Goal: Task Accomplishment & Management: Complete application form

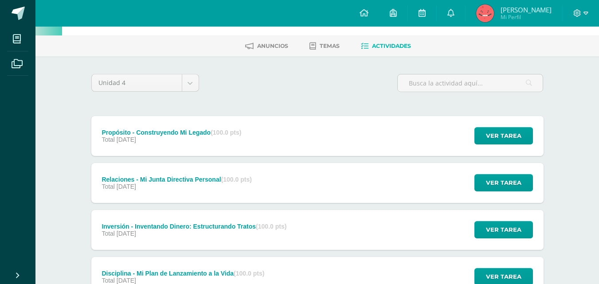
scroll to position [31, 0]
click at [161, 133] on div "Propósito - Construyendo Mi Legado (100.0 pts)" at bounding box center [171, 132] width 140 height 7
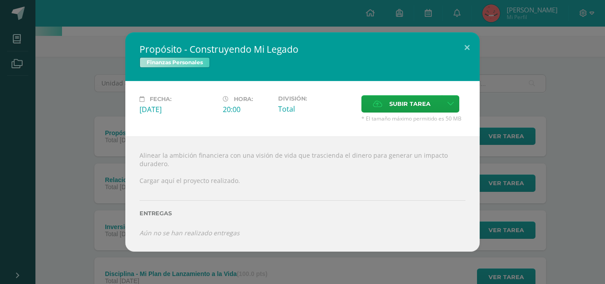
click at [109, 121] on div "Propósito - Construyendo Mi Legado Finanzas Personales Fecha: Viernes 31 de Oct…" at bounding box center [303, 141] width 598 height 219
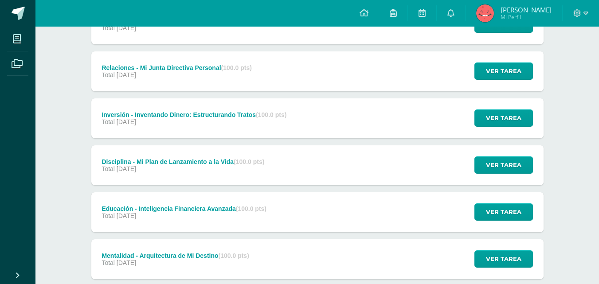
scroll to position [197, 0]
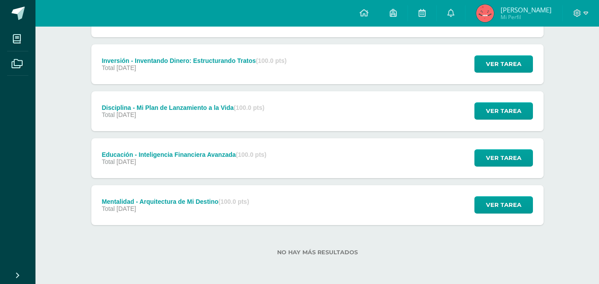
click at [214, 196] on div "Mentalidad - Arquitectura de Mi Destino (100.0 pts) Total 26 de Octubre" at bounding box center [175, 205] width 168 height 40
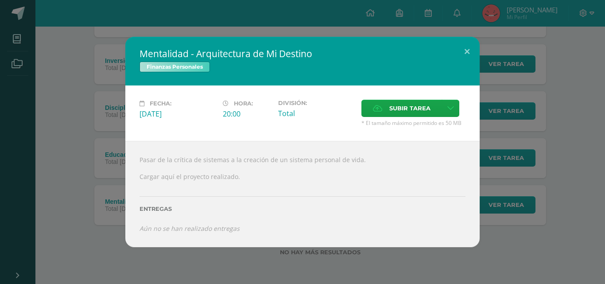
click at [122, 77] on div "Mentalidad - Arquitectura de Mi Destino Finanzas Personales Fecha: [DATE] Hora:…" at bounding box center [303, 142] width 598 height 210
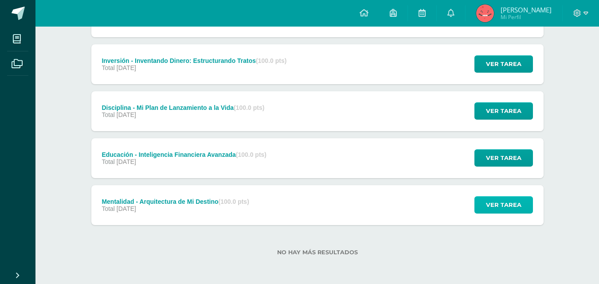
click at [493, 211] on span "Ver tarea" at bounding box center [503, 205] width 35 height 16
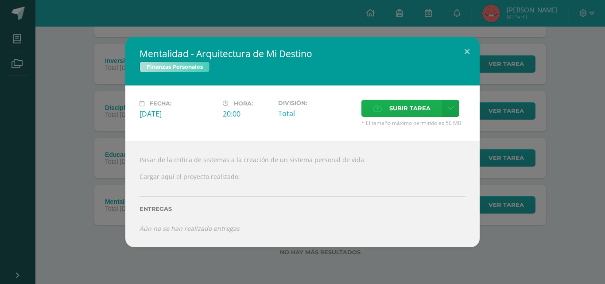
click at [405, 112] on span "Subir tarea" at bounding box center [409, 108] width 41 height 16
click at [0, 0] on input "Subir tarea" at bounding box center [0, 0] width 0 height 0
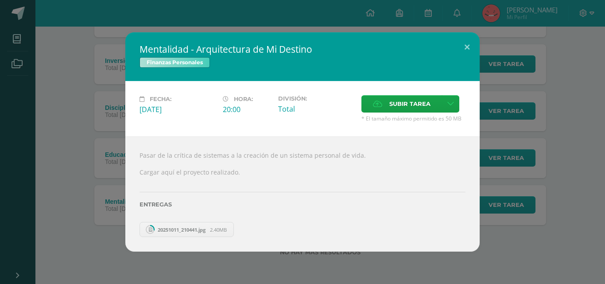
click at [90, 74] on div "Mentalidad - Arquitectura de Mi Destino Finanzas Personales Fecha: [DATE] Hora:…" at bounding box center [303, 141] width 598 height 219
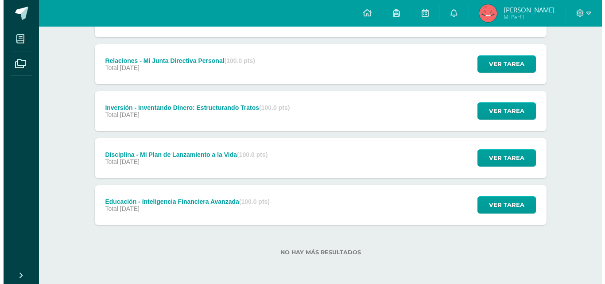
scroll to position [150, 0]
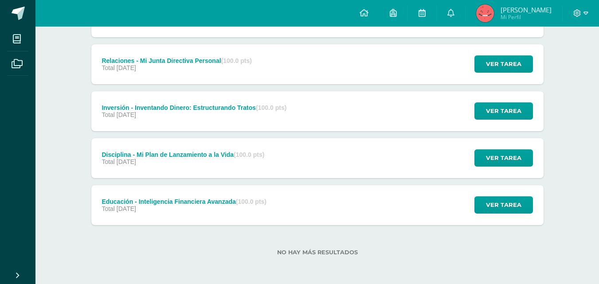
click at [467, 156] on div "Ver tarea" at bounding box center [502, 158] width 82 height 40
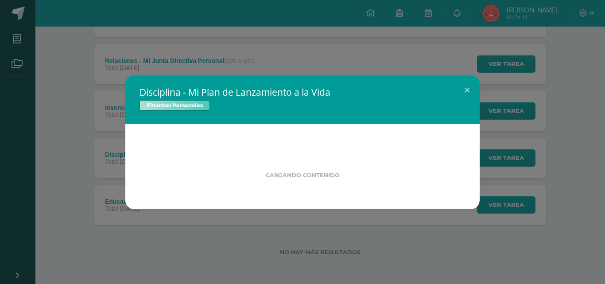
click at [500, 160] on div "Disciplina - Mi Plan de Lanzamiento a la Vida Finanzas Personales Cargando cont…" at bounding box center [303, 142] width 598 height 134
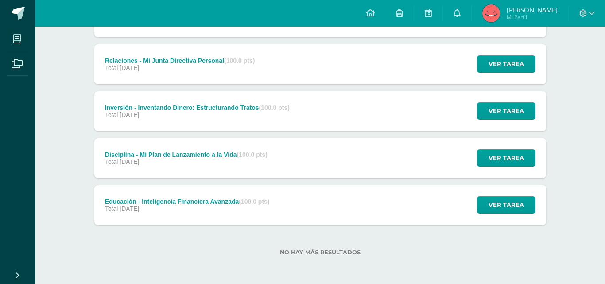
click at [496, 159] on div "Disciplina - Mi Plan de Lanzamiento a la Vida Finanzas Personales Cargando cont…" at bounding box center [303, 142] width 598 height 134
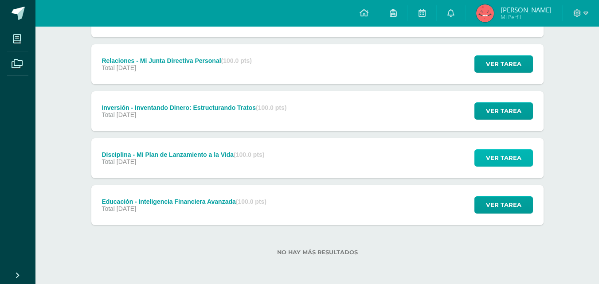
click at [492, 156] on span "Ver tarea" at bounding box center [503, 158] width 35 height 16
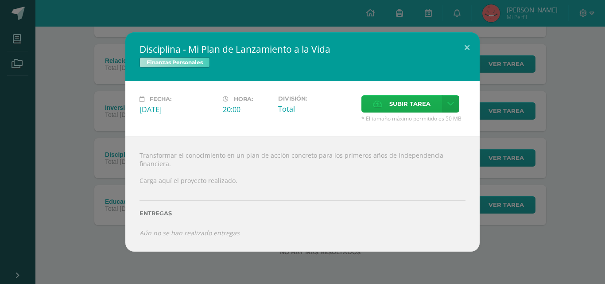
click at [433, 111] on label "Subir tarea" at bounding box center [402, 103] width 81 height 17
click at [0, 0] on input "Subir tarea" at bounding box center [0, 0] width 0 height 0
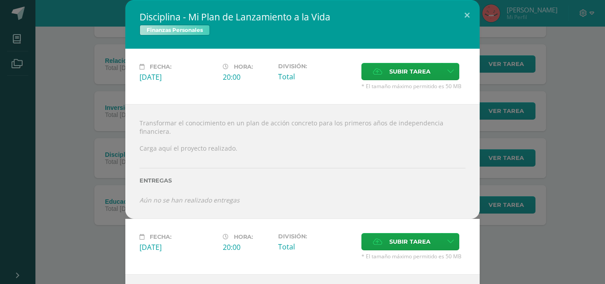
click at [385, 58] on div "Fecha: Martes 28 de Octubre Hora: 20:00 División: Total Subir tarea Cancelar" at bounding box center [302, 76] width 354 height 55
click at [383, 66] on label "Subir tarea" at bounding box center [402, 71] width 81 height 17
click at [0, 0] on input "Subir tarea" at bounding box center [0, 0] width 0 height 0
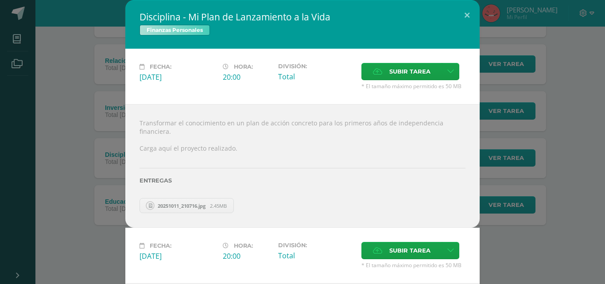
scroll to position [103, 0]
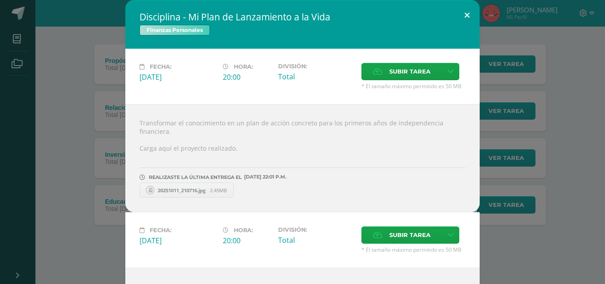
click at [457, 15] on button at bounding box center [467, 15] width 25 height 30
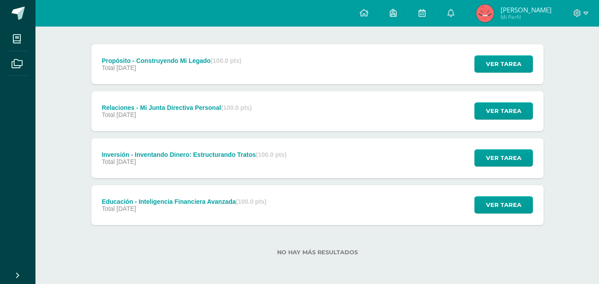
click at [343, 108] on div "Relaciones - Mi Junta Directiva Personal (100.0 pts) Total 30 de Octubre Ver ta…" at bounding box center [317, 111] width 452 height 40
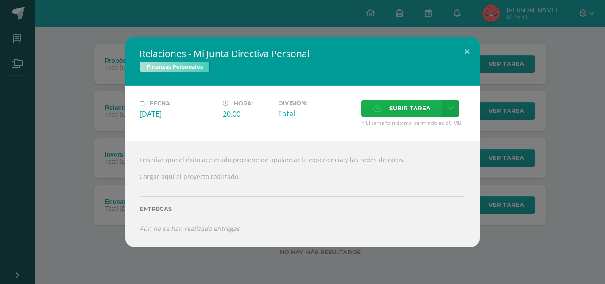
click at [396, 107] on span "Subir tarea" at bounding box center [409, 108] width 41 height 16
click at [0, 0] on input "Subir tarea" at bounding box center [0, 0] width 0 height 0
click at [429, 114] on span "Subir tarea" at bounding box center [409, 108] width 41 height 16
click at [0, 0] on input "Subir tarea" at bounding box center [0, 0] width 0 height 0
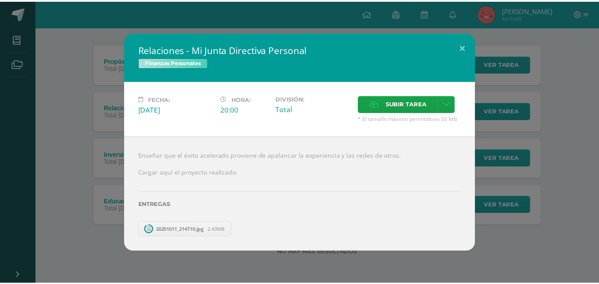
scroll to position [56, 0]
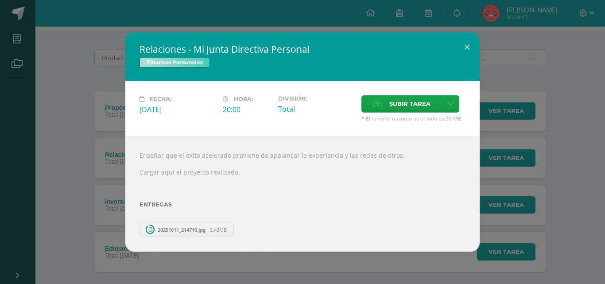
click at [453, 50] on div "Relaciones - Mi Junta Directiva Personal Finanzas Personales" at bounding box center [302, 56] width 354 height 49
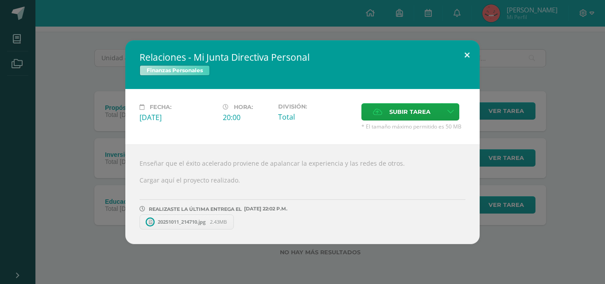
click at [464, 50] on button at bounding box center [467, 55] width 25 height 30
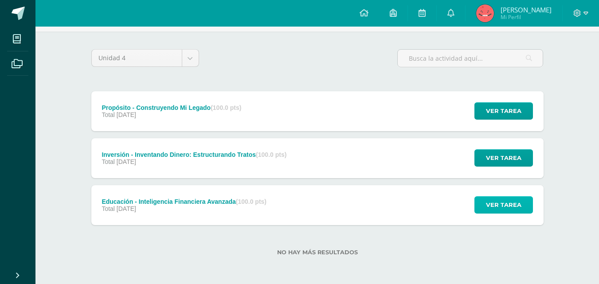
click at [491, 202] on span "Ver tarea" at bounding box center [503, 205] width 35 height 16
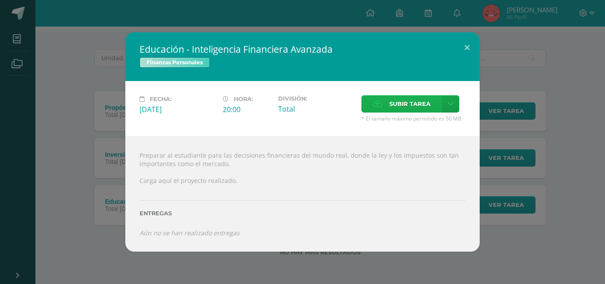
click at [387, 105] on label "Subir tarea" at bounding box center [402, 103] width 81 height 17
click at [0, 0] on input "Subir tarea" at bounding box center [0, 0] width 0 height 0
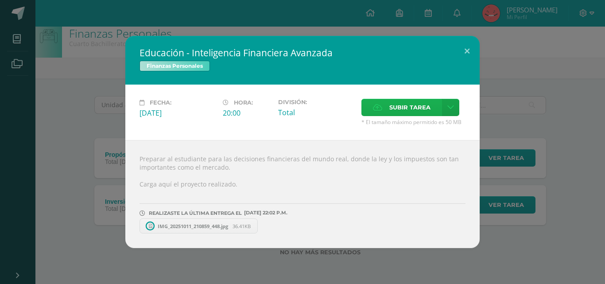
scroll to position [9, 0]
click at [90, 107] on div "Educación - Inteligencia Financiera Avanzada Finanzas Personales Fecha: Lunes 2…" at bounding box center [303, 142] width 598 height 212
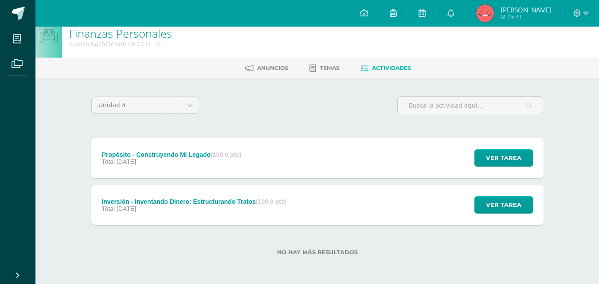
click at [455, 213] on div "Inversión - Inventando Dinero: Estructurando Tratos (100.0 pts) Total 29 de Oct…" at bounding box center [317, 205] width 452 height 40
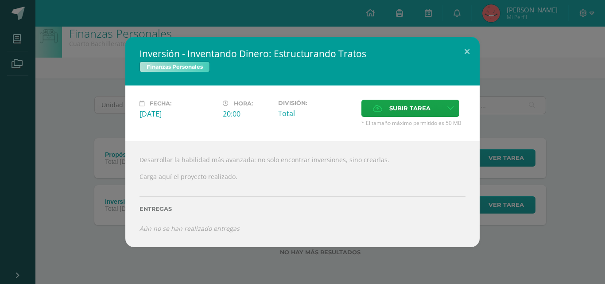
click at [91, 30] on div "Inversión - Inventando Dinero: Estructurando Tratos Finanzas Personales Fecha: …" at bounding box center [302, 142] width 605 height 284
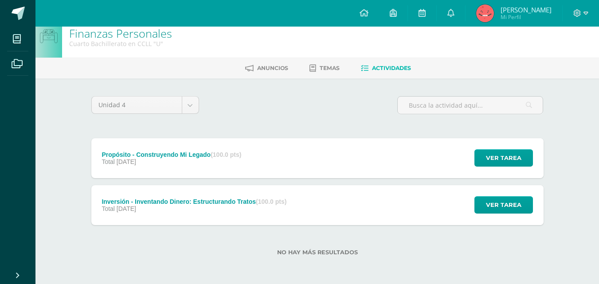
click at [384, 216] on div "Inversión - Inventando Dinero: Estructurando Tratos (100.0 pts) Total 29 de Oct…" at bounding box center [317, 205] width 452 height 40
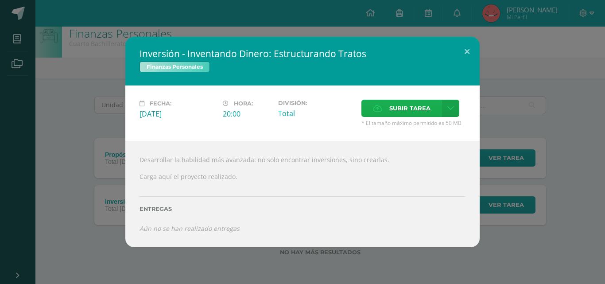
click at [421, 105] on span "Subir tarea" at bounding box center [409, 108] width 41 height 16
click at [0, 0] on input "Subir tarea" at bounding box center [0, 0] width 0 height 0
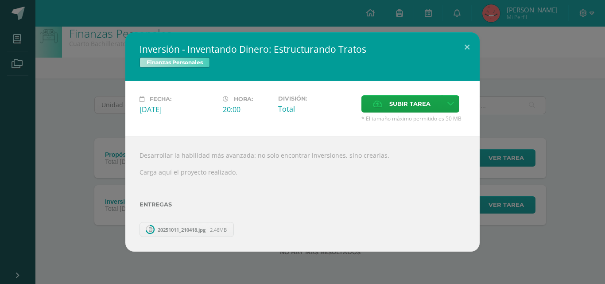
click at [118, 46] on div "Inversión - Inventando Dinero: Estructurando Tratos Finanzas Personales Fecha: …" at bounding box center [303, 141] width 598 height 219
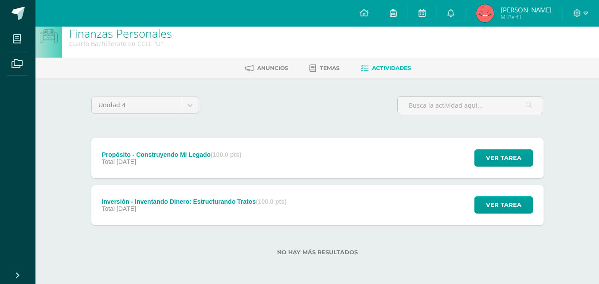
click at [351, 196] on div "Inversión - Inventando Dinero: Estructurando Tratos (100.0 pts) Total 29 de Oct…" at bounding box center [317, 205] width 452 height 40
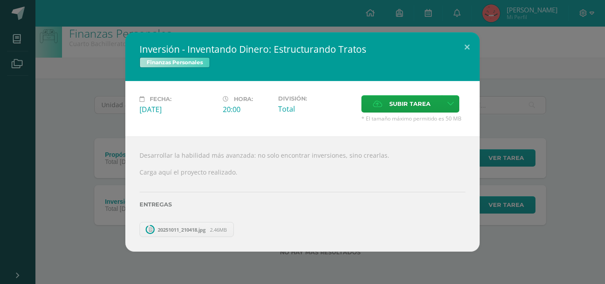
scroll to position [0, 0]
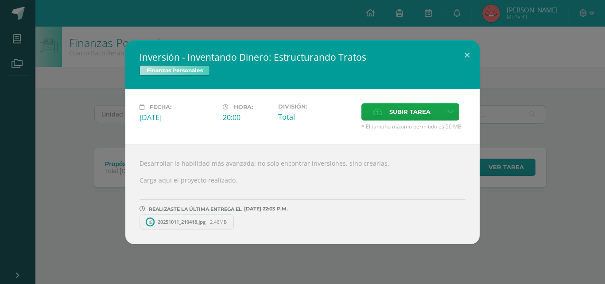
click at [120, 117] on div "Inversión - Inventando Dinero: Estructurando Tratos Finanzas Personales Fecha: …" at bounding box center [303, 142] width 598 height 204
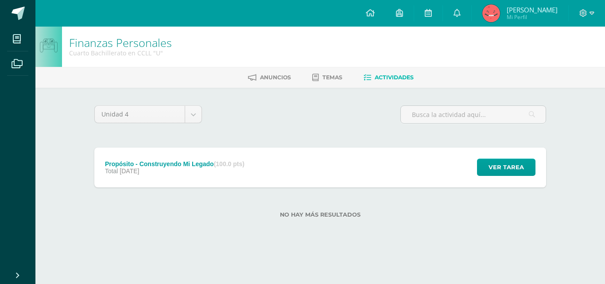
click at [200, 175] on div "Propósito - Construyendo Mi Legado (100.0 pts) Total 31 de Octubre" at bounding box center [174, 168] width 161 height 40
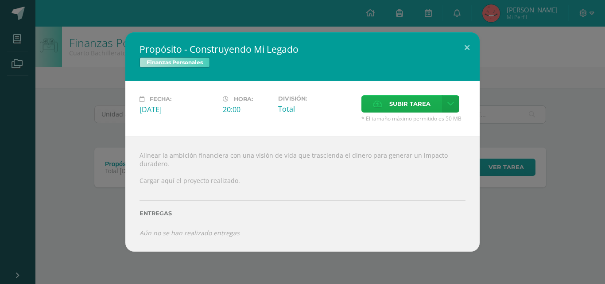
click at [384, 105] on label "Subir tarea" at bounding box center [402, 103] width 81 height 17
click at [0, 0] on input "Subir tarea" at bounding box center [0, 0] width 0 height 0
click at [378, 107] on icon at bounding box center [377, 104] width 9 height 6
click at [0, 0] on input "Subir tarea" at bounding box center [0, 0] width 0 height 0
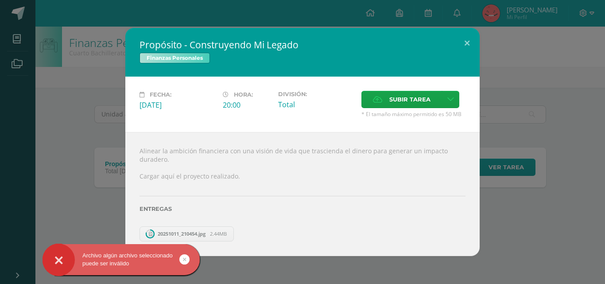
click at [103, 81] on div "Propósito - Construyendo Mi Legado Finanzas Personales Fecha: Viernes 31 de Oct…" at bounding box center [303, 142] width 598 height 228
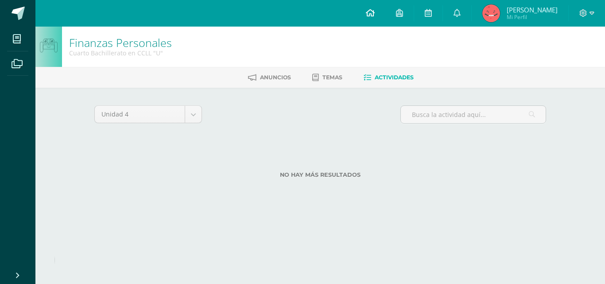
click at [374, 10] on link at bounding box center [370, 13] width 30 height 27
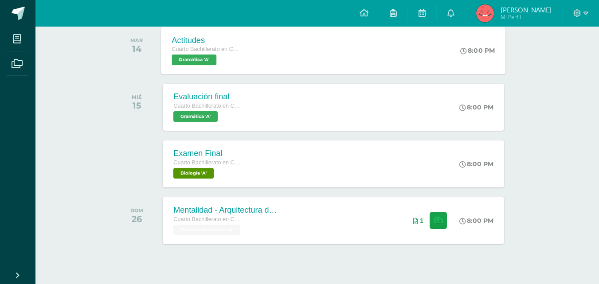
scroll to position [277, 0]
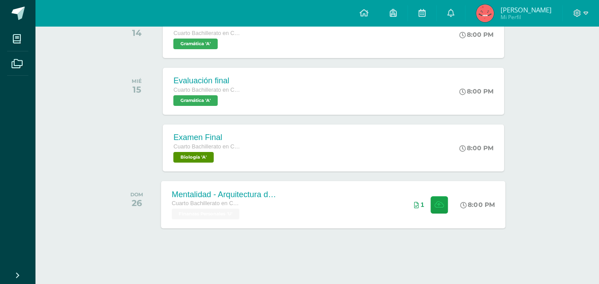
click at [292, 188] on div "Mentalidad - Arquitectura de Mi Destino Cuarto Bachillerato en CCLL Finanzas Pe…" at bounding box center [333, 204] width 344 height 47
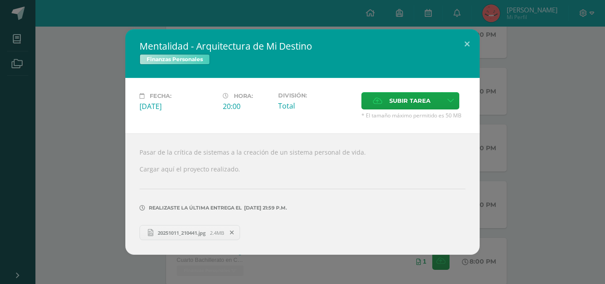
click at [106, 108] on div "Mentalidad - Arquitectura de Mi Destino Finanzas Personales Fecha: [DATE] Hora:…" at bounding box center [303, 142] width 598 height 226
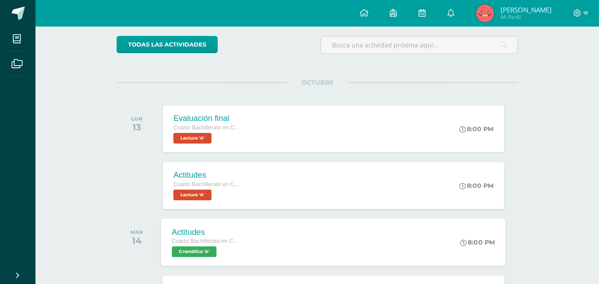
scroll to position [68, 0]
